Goal: Check status: Check status

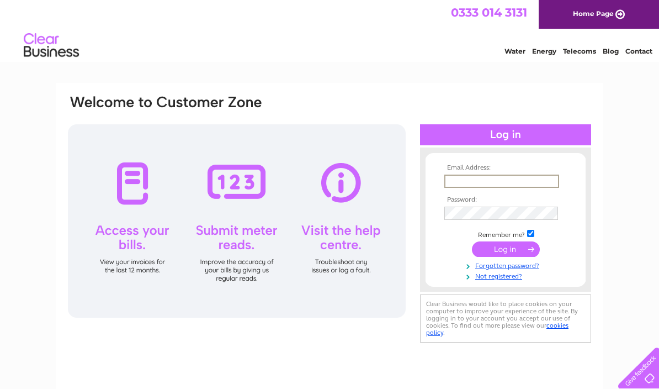
type input "[EMAIL_ADDRESS][DOMAIN_NAME]"
click at [506, 250] on input "submit" at bounding box center [506, 248] width 68 height 15
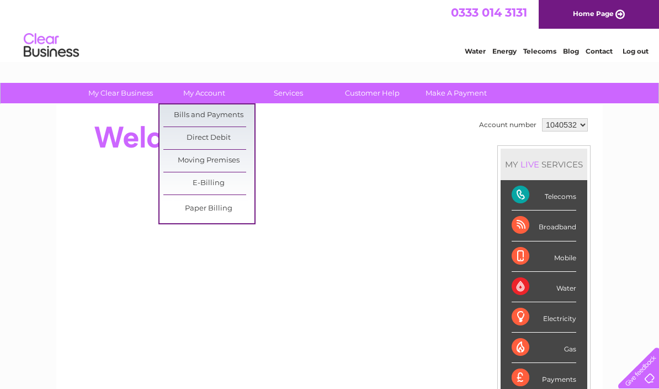
click at [240, 115] on link "Bills and Payments" at bounding box center [208, 115] width 91 height 22
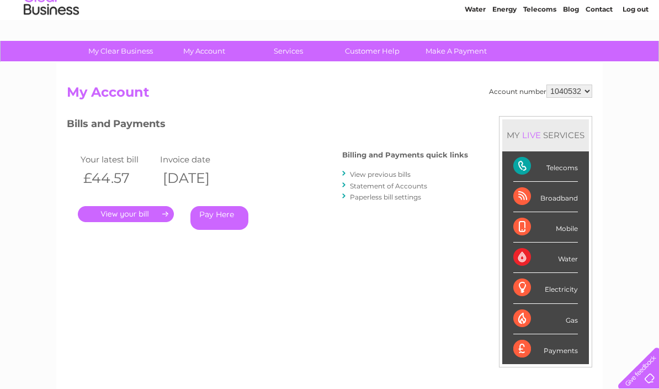
scroll to position [70, 0]
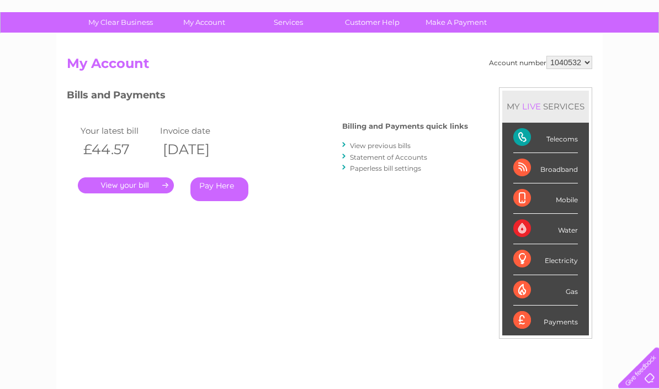
click at [127, 186] on link "." at bounding box center [126, 186] width 96 height 16
